Goal: Transaction & Acquisition: Download file/media

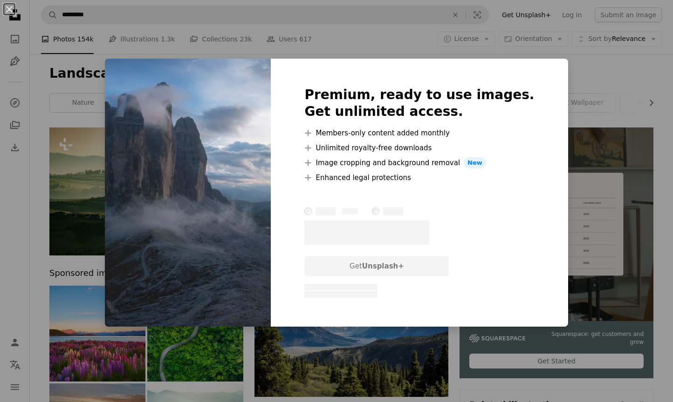
scroll to position [883, 0]
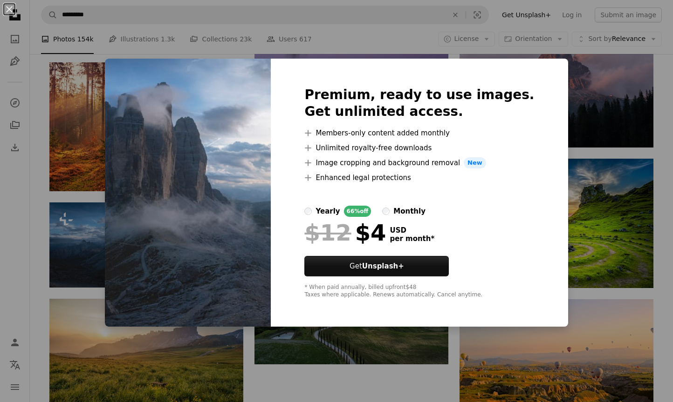
click at [595, 210] on div "An X shape Premium, ready to use images. Get unlimited access. A plus sign Memb…" at bounding box center [336, 201] width 673 height 402
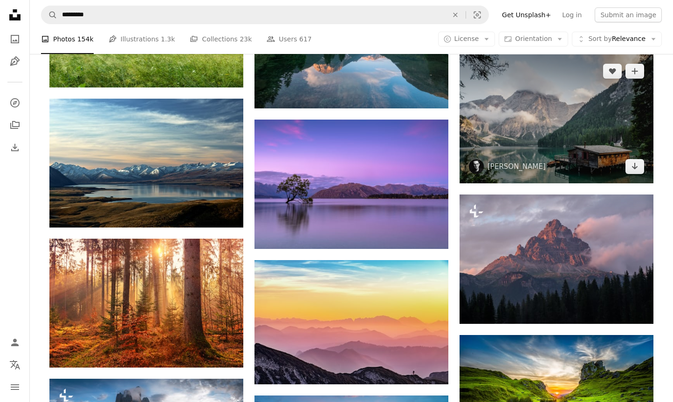
scroll to position [600, 0]
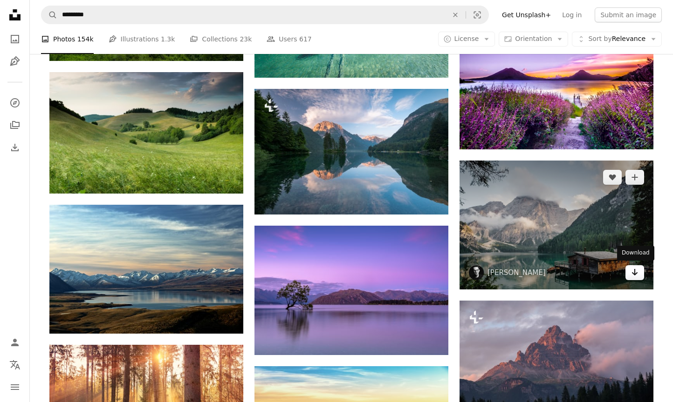
click at [639, 273] on link "Arrow pointing down" at bounding box center [634, 272] width 19 height 15
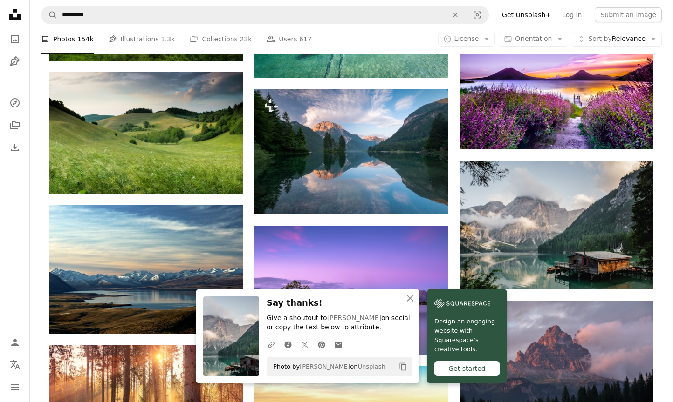
click at [595, 224] on img at bounding box center [556, 225] width 194 height 129
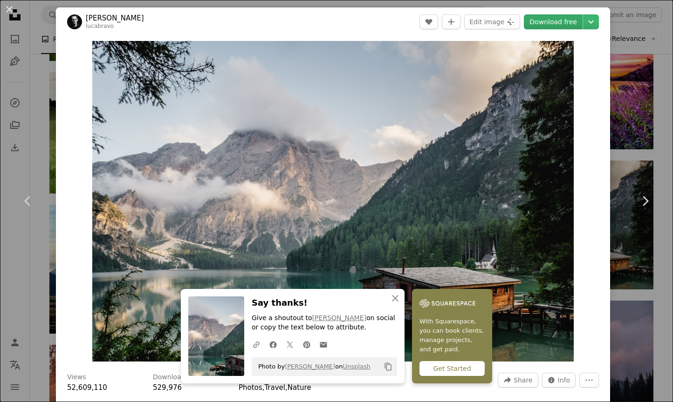
click at [582, 18] on link "Download free" at bounding box center [553, 21] width 59 height 15
click at [395, 304] on icon "An X shape" at bounding box center [394, 298] width 11 height 11
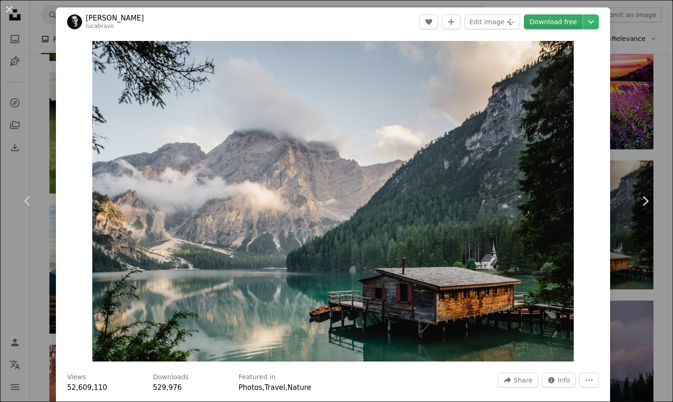
click at [567, 20] on link "Download free" at bounding box center [553, 21] width 59 height 15
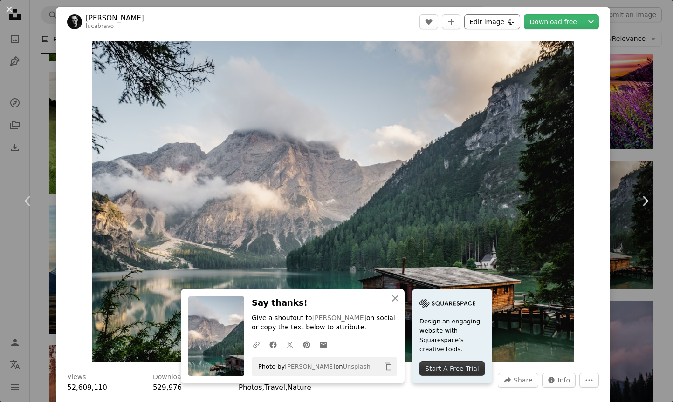
scroll to position [413, 0]
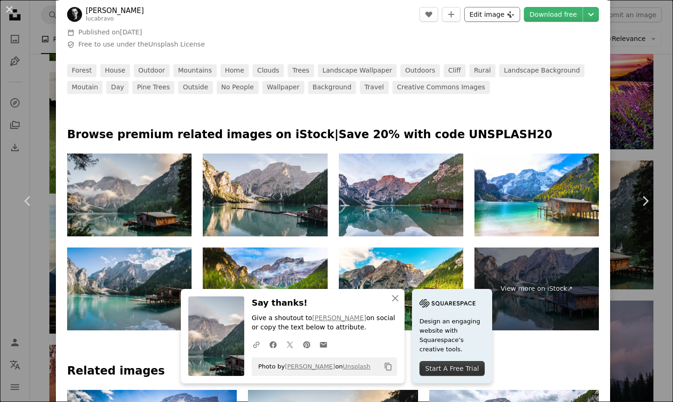
click at [499, 13] on button "Edit image Plus sign for Unsplash+" at bounding box center [492, 14] width 56 height 15
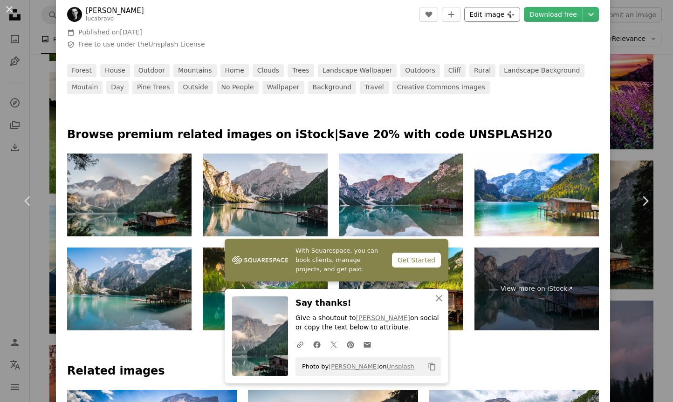
click at [508, 15] on button "Edit image Plus sign for Unsplash+" at bounding box center [492, 14] width 56 height 15
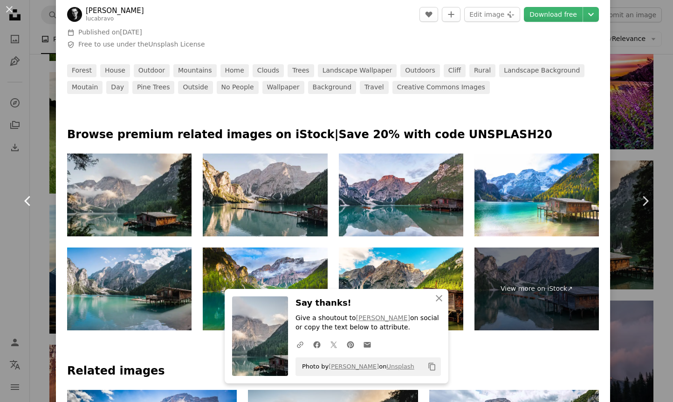
click at [46, 178] on link "Chevron left" at bounding box center [28, 201] width 56 height 89
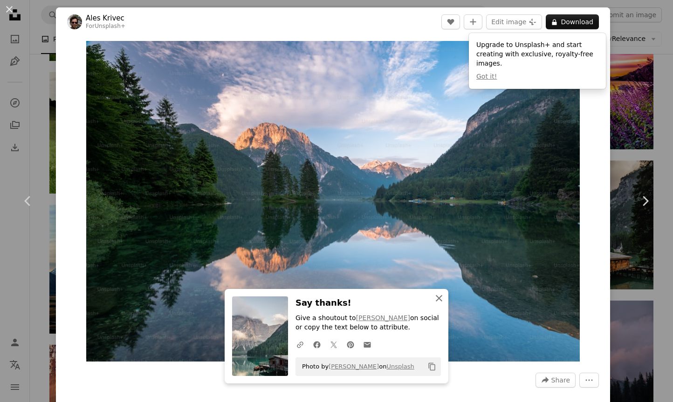
click at [443, 298] on icon "An X shape" at bounding box center [438, 298] width 11 height 11
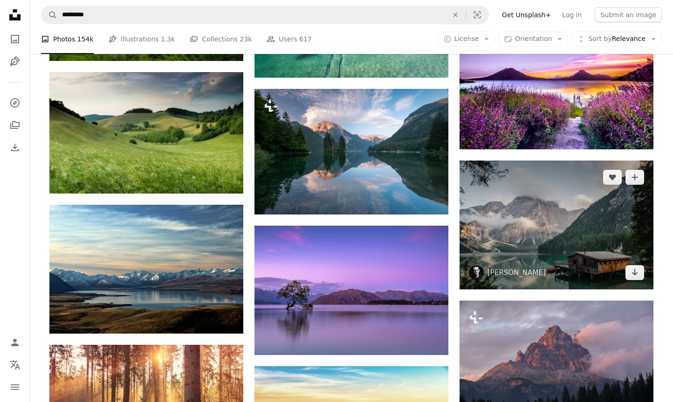
click at [517, 256] on img at bounding box center [556, 225] width 194 height 129
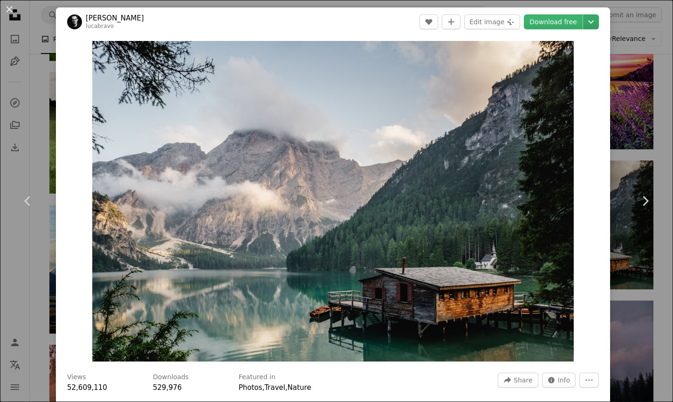
click at [597, 23] on icon "Chevron down" at bounding box center [590, 21] width 15 height 11
click at [524, 27] on dialog "An X shape Chevron left Chevron right [PERSON_NAME] lucabravo A heart A plus si…" at bounding box center [336, 201] width 673 height 402
click at [514, 25] on icon "Plus sign for Unsplash+" at bounding box center [510, 21] width 7 height 7
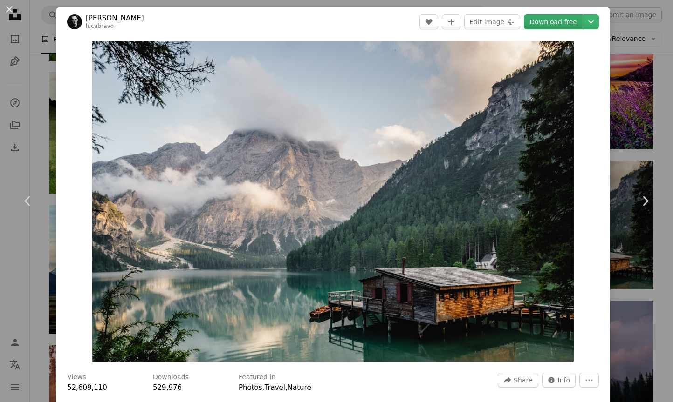
click at [582, 21] on link "Download free" at bounding box center [553, 21] width 59 height 15
